Goal: Transaction & Acquisition: Purchase product/service

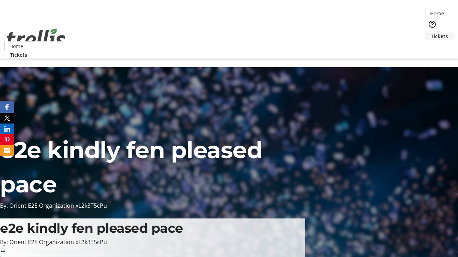
click at [431, 33] on span "Tickets" at bounding box center [439, 37] width 17 height 8
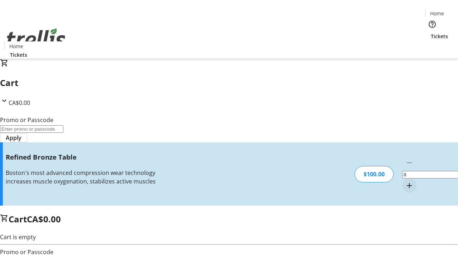
click at [405, 182] on mat-icon "Increment by one" at bounding box center [409, 186] width 9 height 9
type input "1"
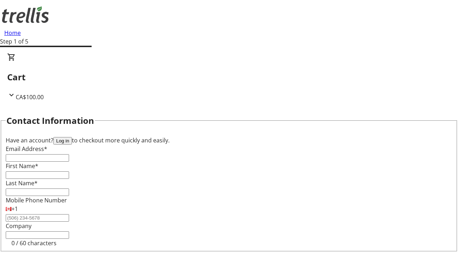
type input "FREE"
type input "[PERSON_NAME][EMAIL_ADDRESS][DOMAIN_NAME]"
type input "[PERSON_NAME]"
